Goal: Task Accomplishment & Management: Manage account settings

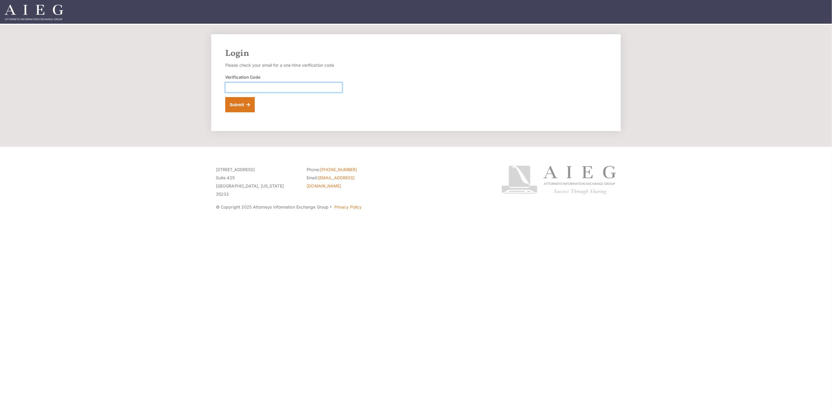
drag, startPoint x: 240, startPoint y: 88, endPoint x: 243, endPoint y: 87, distance: 3.1
click at [240, 88] on input "Verification Code" at bounding box center [283, 87] width 117 height 10
click at [423, 184] on div at bounding box center [438, 184] width 91 height 37
click at [267, 85] on input "Verification Code" at bounding box center [283, 87] width 117 height 10
type input "700806"
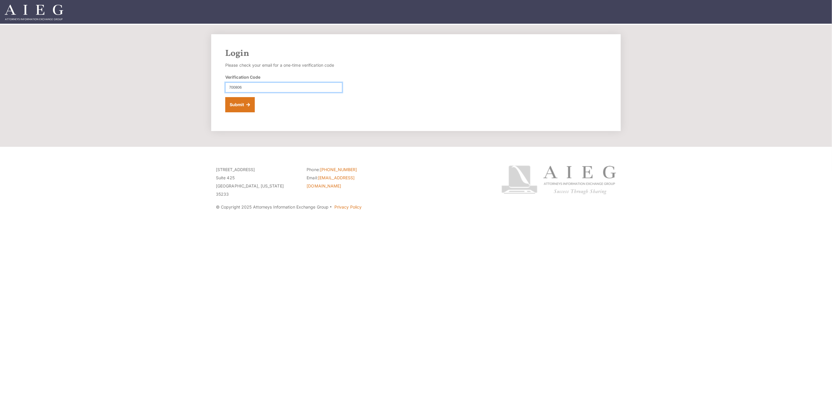
click at [225, 97] on button "Submit" at bounding box center [240, 104] width 30 height 15
click at [236, 107] on button "Submit" at bounding box center [240, 104] width 30 height 15
click at [237, 104] on button "Submit" at bounding box center [240, 104] width 30 height 15
click at [279, 88] on input "Verification Code" at bounding box center [283, 87] width 117 height 10
type input "333273"
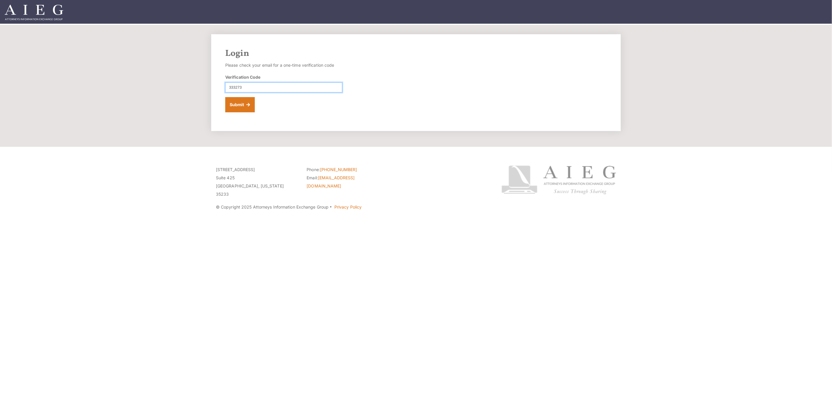
click at [225, 97] on button "Submit" at bounding box center [240, 104] width 30 height 15
